Goal: Information Seeking & Learning: Check status

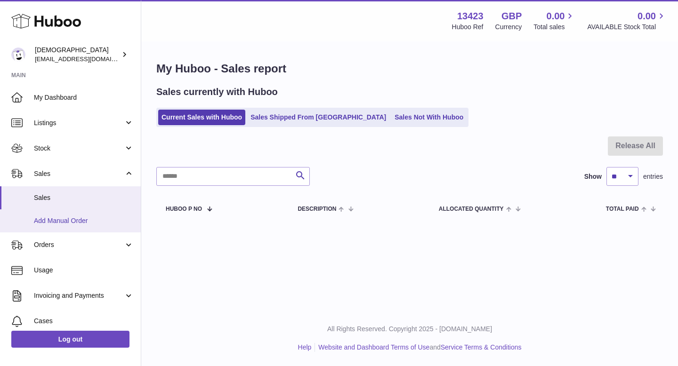
click at [95, 218] on span "Add Manual Order" at bounding box center [84, 221] width 100 height 9
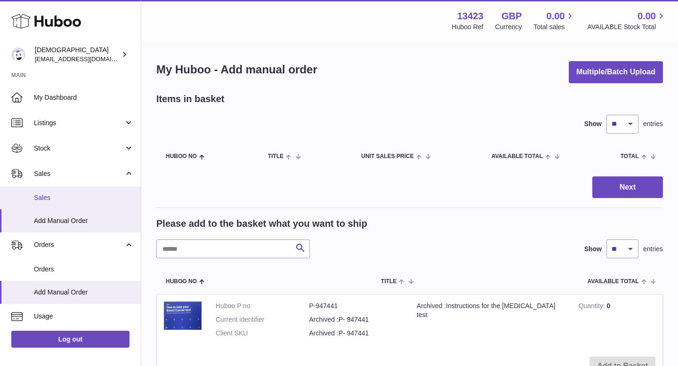
click at [81, 198] on span "Sales" at bounding box center [84, 198] width 100 height 9
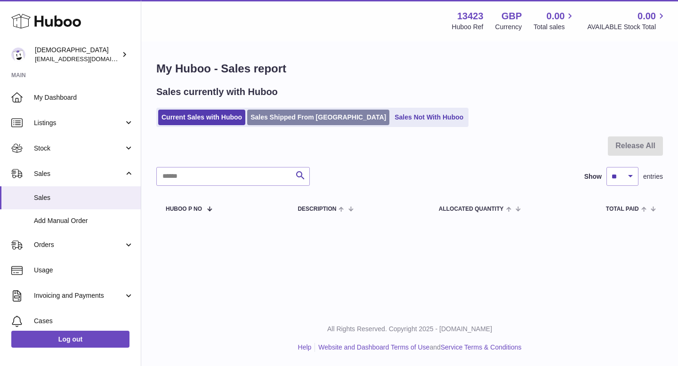
click at [273, 124] on link "Sales Shipped From [GEOGRAPHIC_DATA]" at bounding box center [318, 118] width 142 height 16
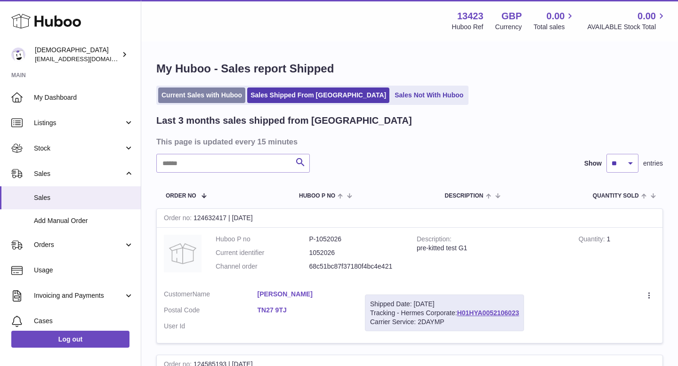
click at [194, 98] on link "Current Sales with Huboo" at bounding box center [201, 96] width 87 height 16
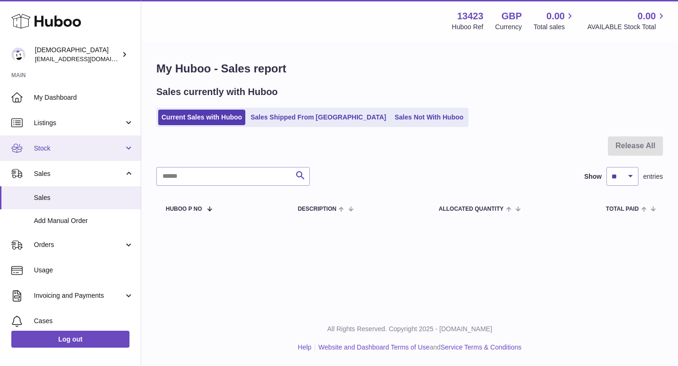
click at [61, 149] on span "Stock" at bounding box center [79, 148] width 90 height 9
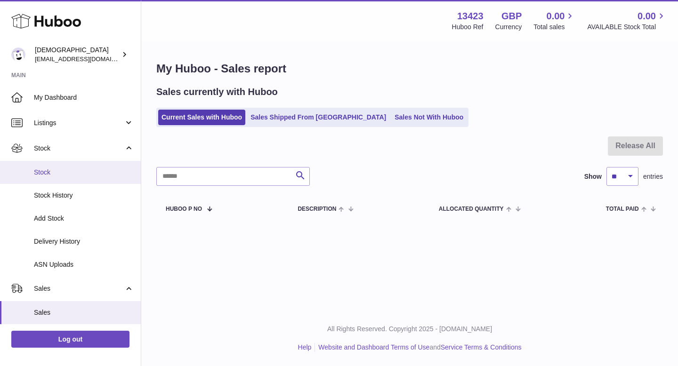
click at [53, 175] on span "Stock" at bounding box center [84, 172] width 100 height 9
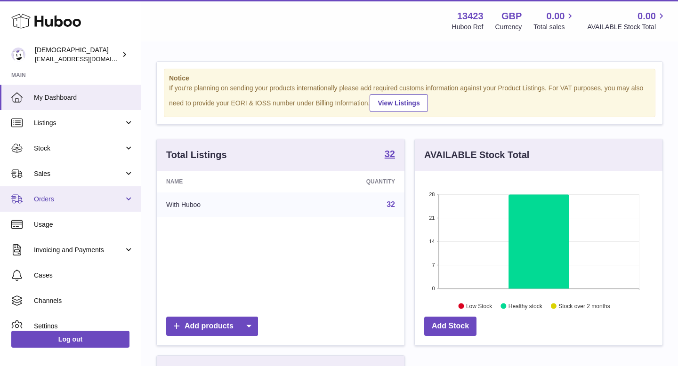
scroll to position [147, 248]
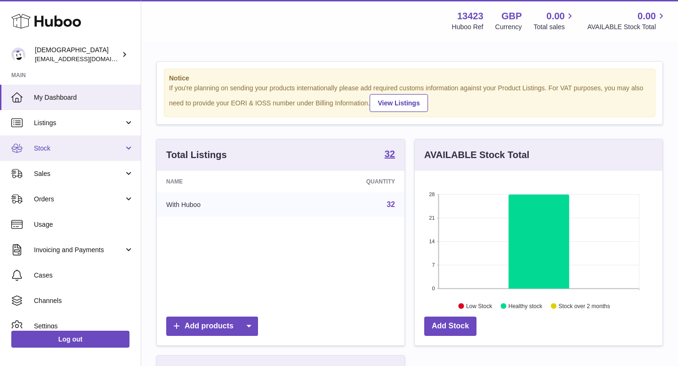
click at [49, 153] on link "Stock" at bounding box center [70, 148] width 141 height 25
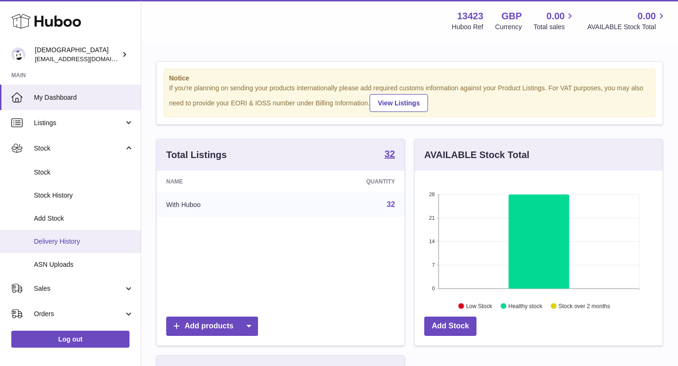
click at [51, 240] on span "Delivery History" at bounding box center [84, 241] width 100 height 9
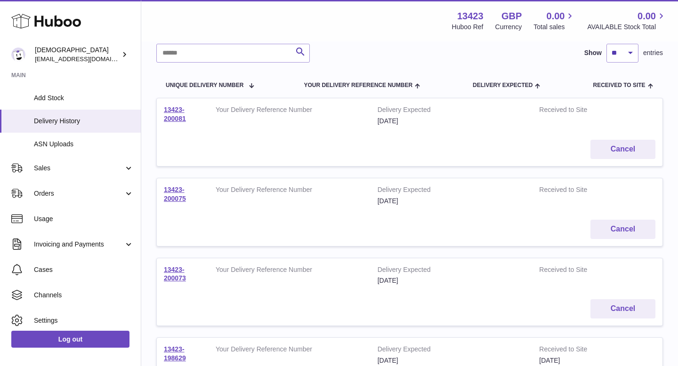
scroll to position [140, 0]
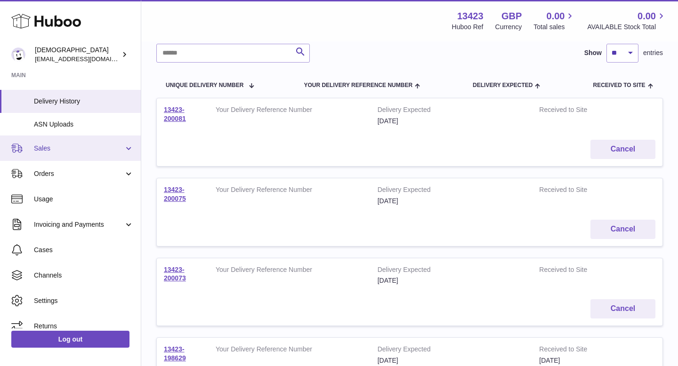
click at [77, 149] on span "Sales" at bounding box center [79, 148] width 90 height 9
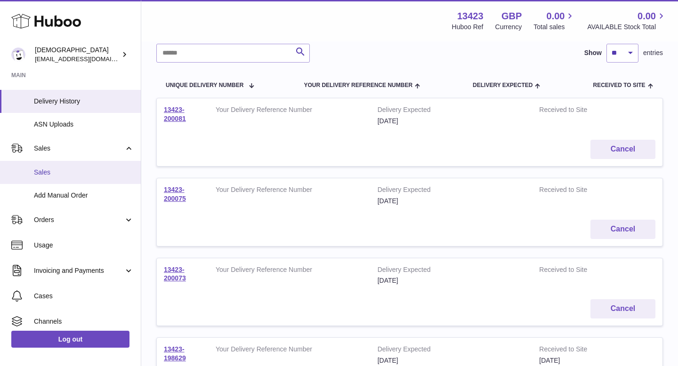
click at [64, 173] on span "Sales" at bounding box center [84, 172] width 100 height 9
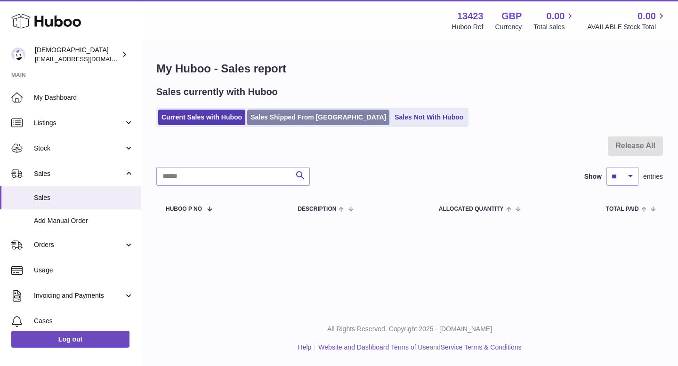
click at [281, 123] on link "Sales Shipped From [GEOGRAPHIC_DATA]" at bounding box center [318, 118] width 142 height 16
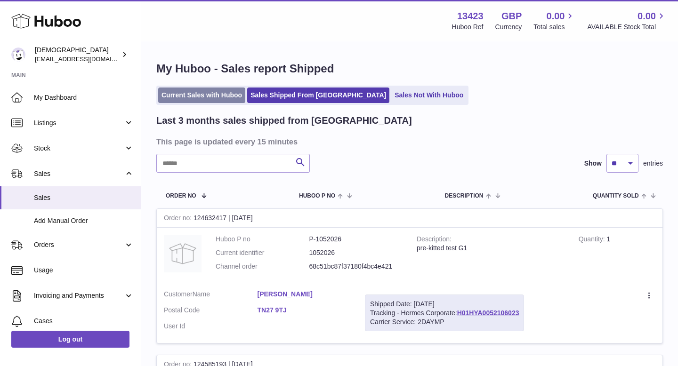
click at [210, 94] on link "Current Sales with Huboo" at bounding box center [201, 96] width 87 height 16
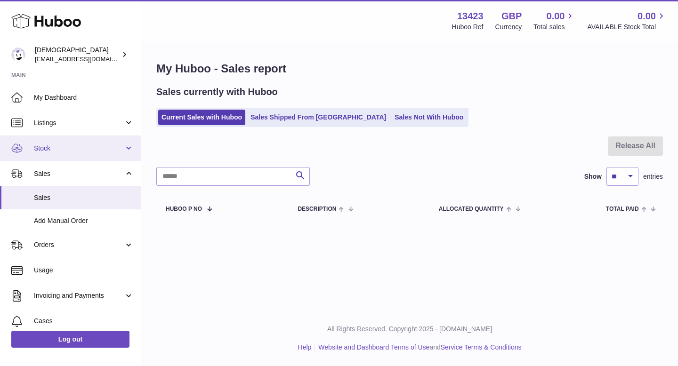
click at [89, 149] on span "Stock" at bounding box center [79, 148] width 90 height 9
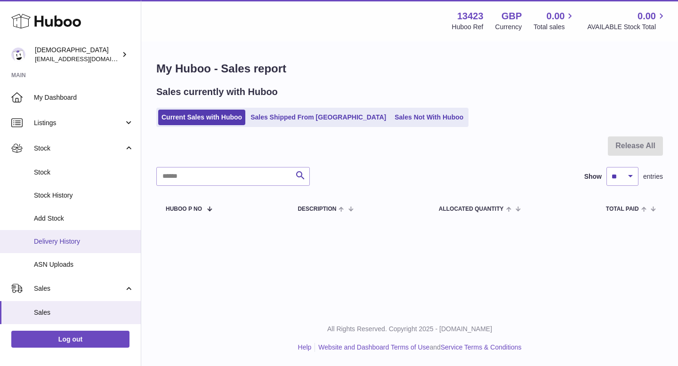
click at [78, 239] on span "Delivery History" at bounding box center [84, 241] width 100 height 9
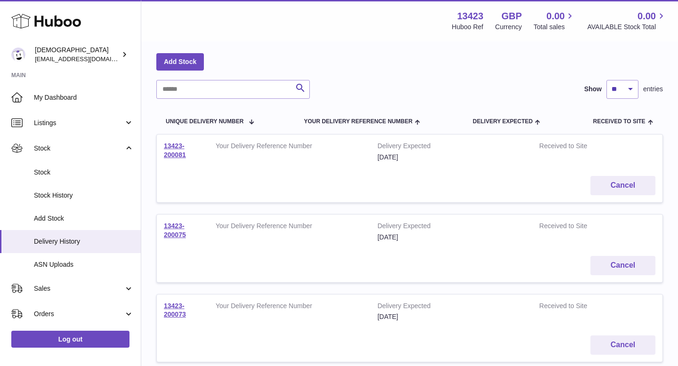
scroll to position [38, 0]
